Goal: Task Accomplishment & Management: Use online tool/utility

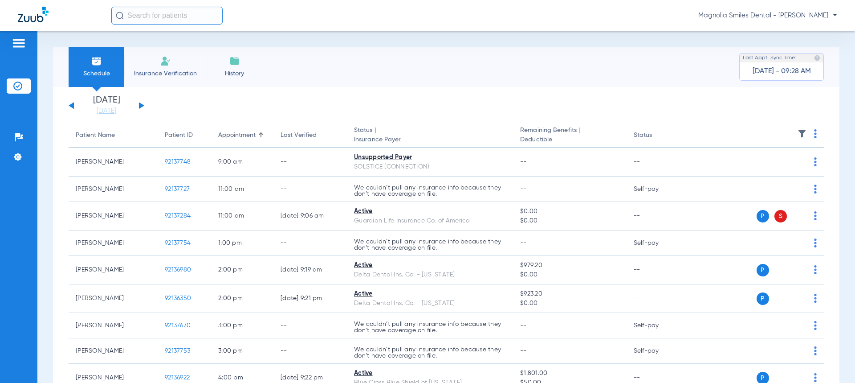
click at [136, 106] on div "[DATE] [DATE] [DATE] [DATE] [DATE] [DATE] [DATE] [DATE] [DATE] [DATE] [DATE] [D…" at bounding box center [107, 106] width 76 height 20
click at [141, 104] on button at bounding box center [141, 105] width 5 height 7
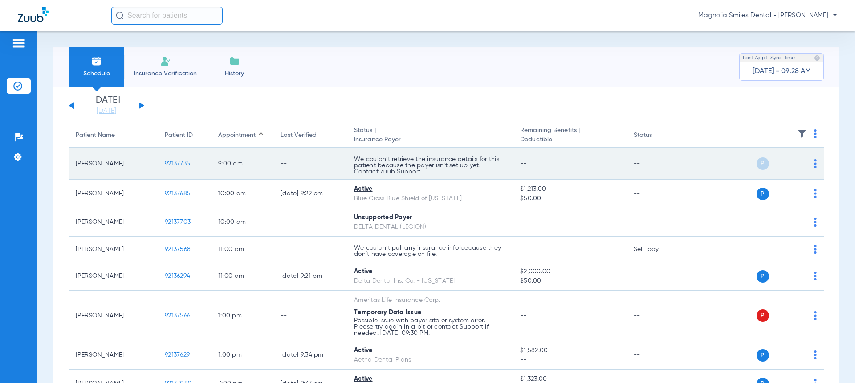
click at [184, 161] on span "92137735" at bounding box center [177, 163] width 25 height 6
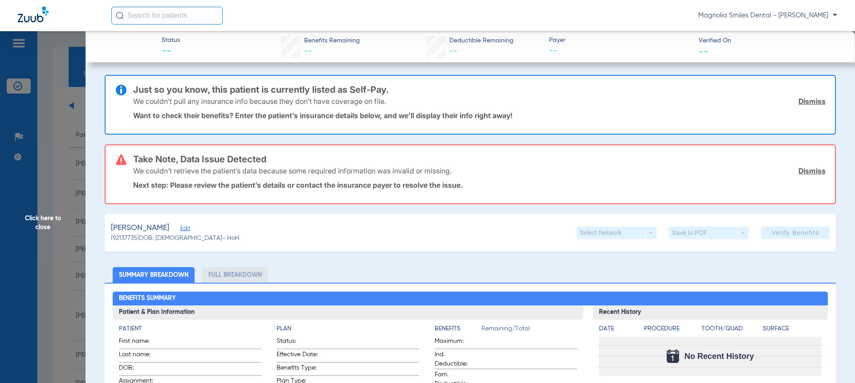
click at [808, 104] on link "Dismiss" at bounding box center [811, 101] width 27 height 9
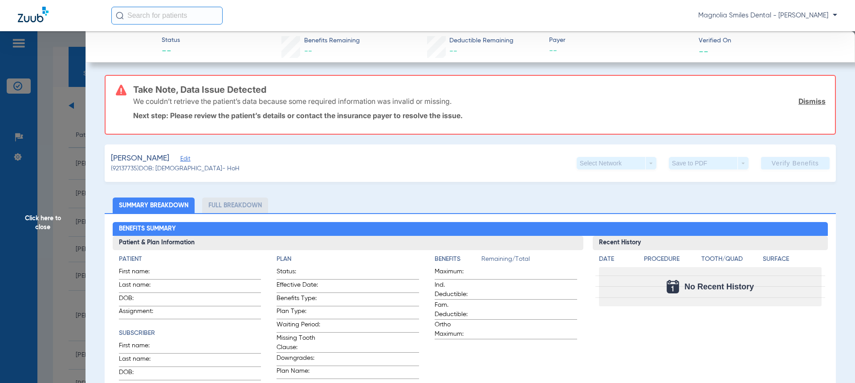
click at [802, 102] on link "Dismiss" at bounding box center [811, 101] width 27 height 9
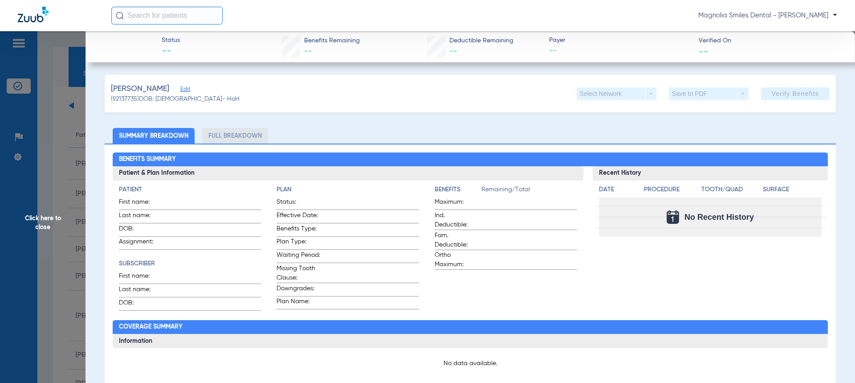
click at [794, 93] on app-verify-button "Verify Benefits" at bounding box center [795, 93] width 69 height 12
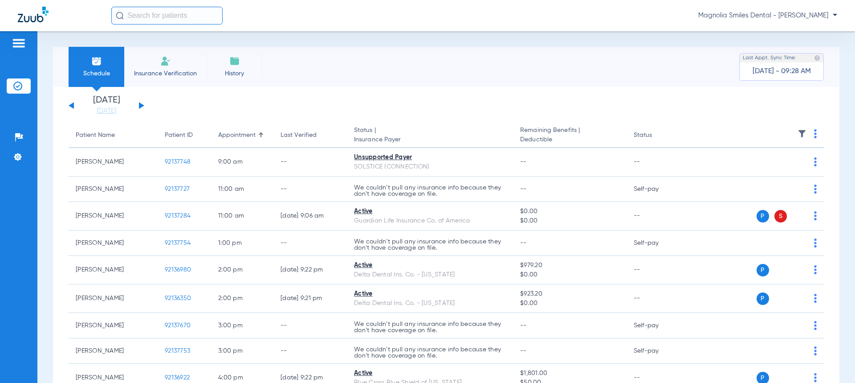
click at [137, 103] on div "[DATE] [DATE] [DATE] [DATE] [DATE] [DATE] [DATE] [DATE] [DATE] [DATE] [DATE] [D…" at bounding box center [107, 106] width 76 height 20
click at [139, 106] on button at bounding box center [141, 105] width 5 height 7
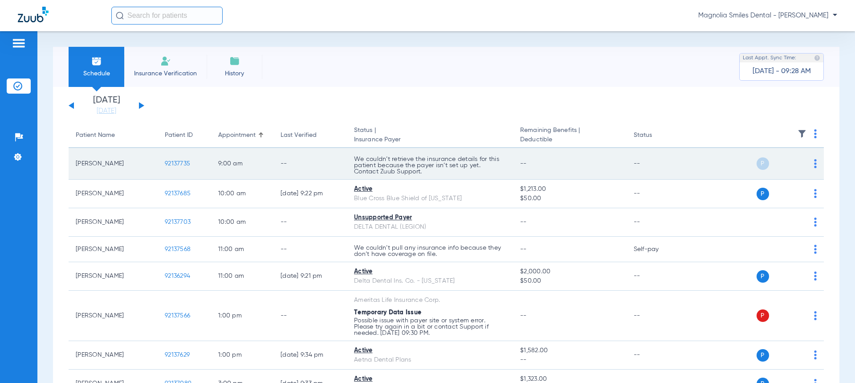
click at [810, 163] on td "P S" at bounding box center [756, 164] width 138 height 32
click at [814, 165] on img at bounding box center [815, 163] width 3 height 9
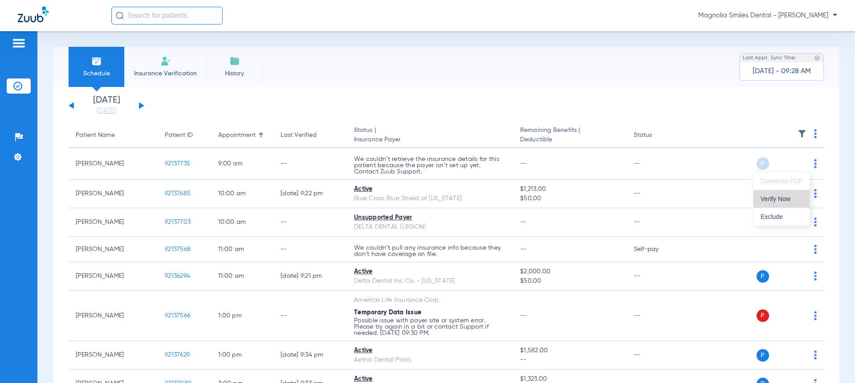
click at [770, 195] on span "Verify Now" at bounding box center [782, 198] width 42 height 6
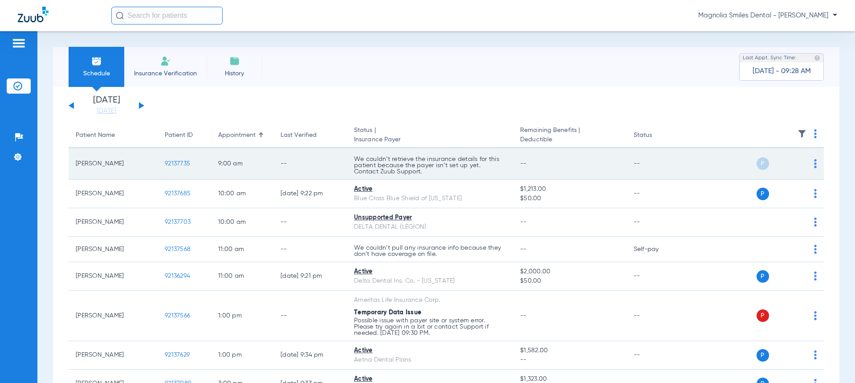
click at [804, 162] on div "P S" at bounding box center [752, 163] width 130 height 12
click at [814, 167] on img at bounding box center [815, 163] width 3 height 9
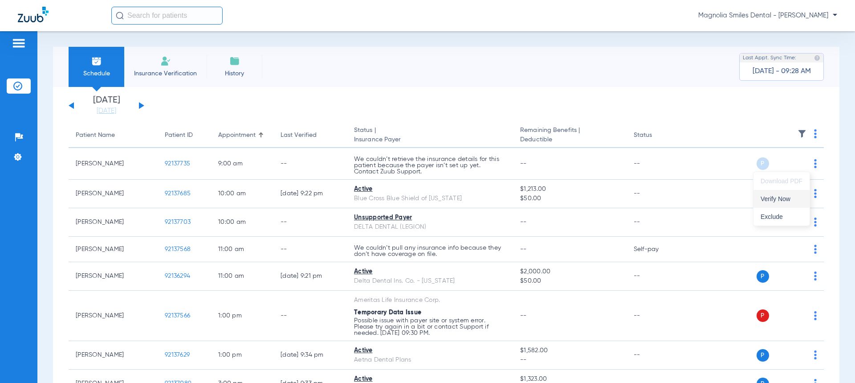
click at [784, 198] on span "Verify Now" at bounding box center [782, 198] width 42 height 6
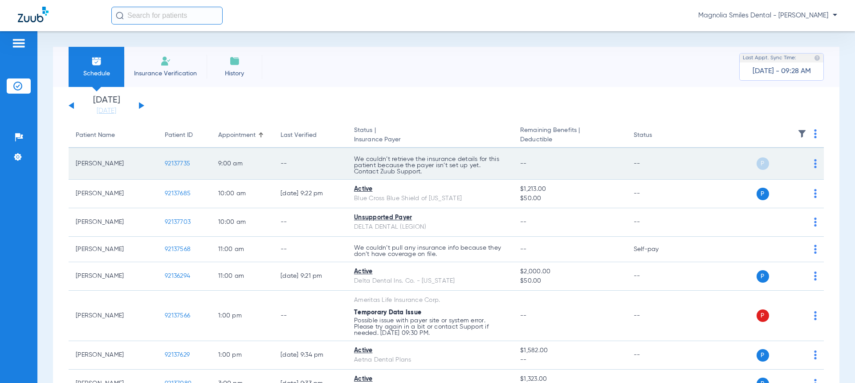
click at [814, 161] on img at bounding box center [815, 163] width 3 height 9
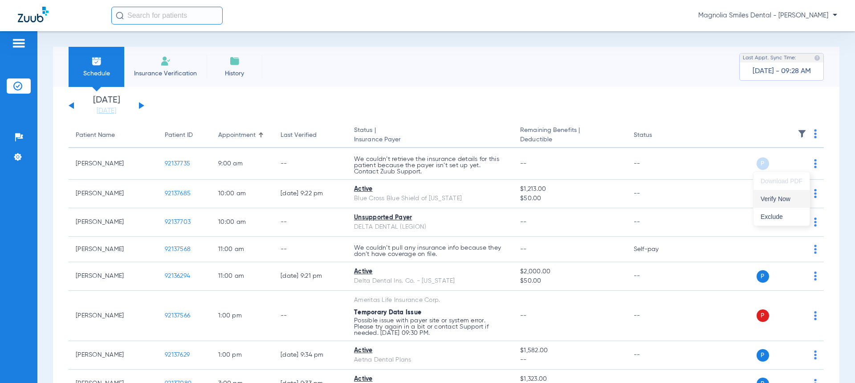
click at [778, 198] on span "Verify Now" at bounding box center [782, 198] width 42 height 6
